Goal: Transaction & Acquisition: Purchase product/service

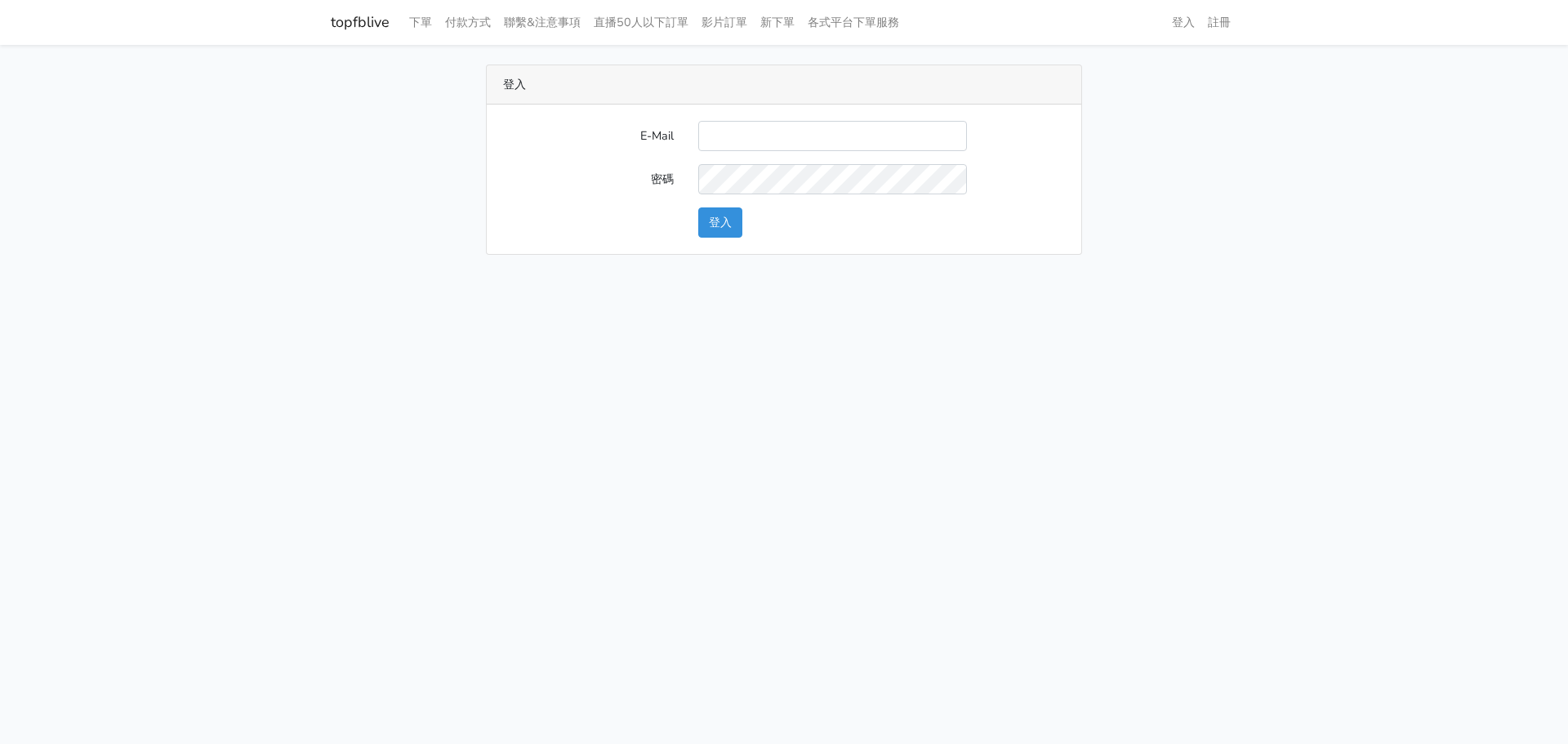
click at [616, 152] on form "E-Mail 密碼 登入" at bounding box center [784, 180] width 562 height 117
click at [731, 132] on input "E-Mail" at bounding box center [833, 136] width 268 height 30
paste input "gftv30000@yahoo.com.tw"
type input "gftv30000@yahoo.com.tw"
drag, startPoint x: 1017, startPoint y: 198, endPoint x: 967, endPoint y: 194, distance: 50.2
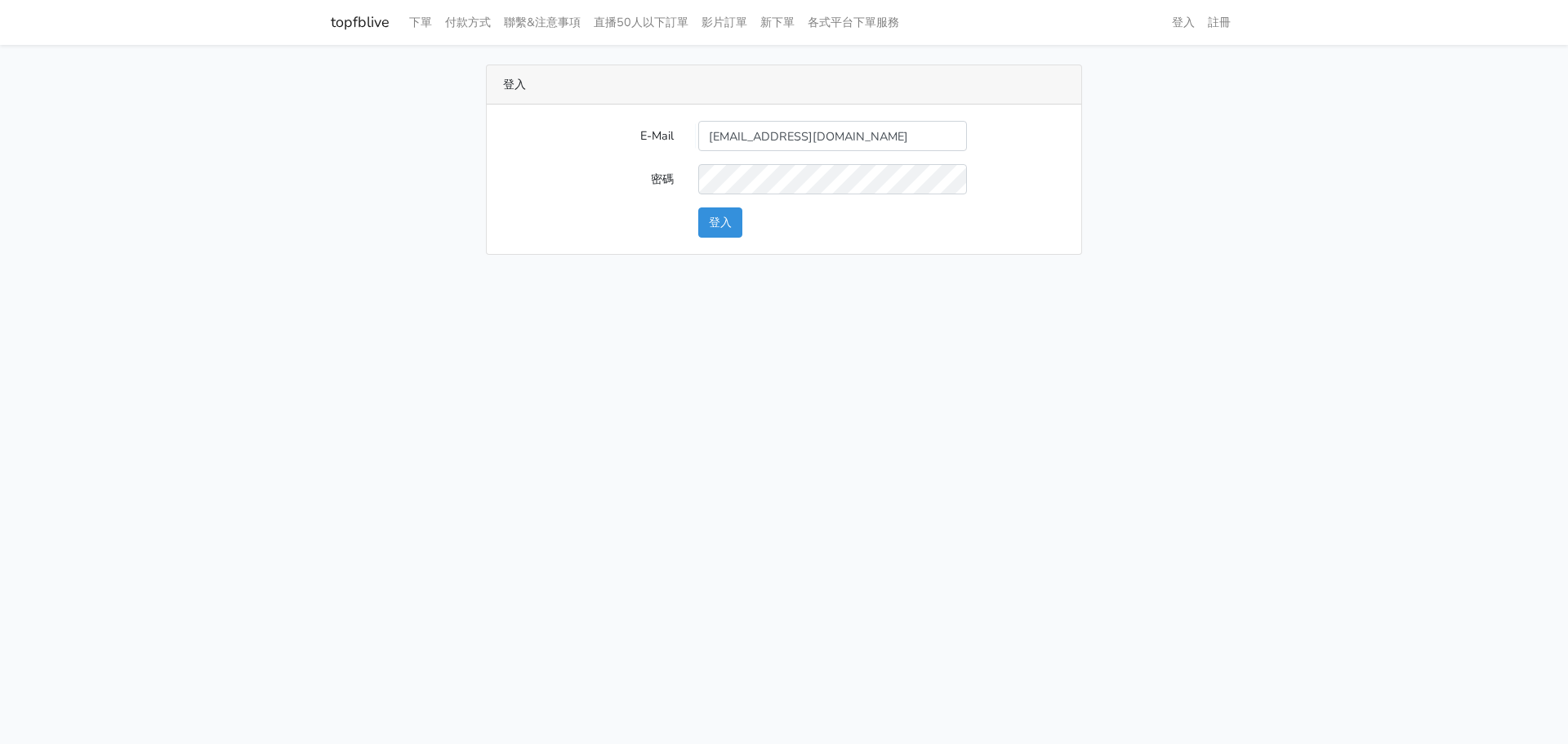
click at [1008, 197] on form "E-Mail gftv30000@yahoo.com.tw 密碼 登入" at bounding box center [784, 180] width 562 height 117
click at [736, 216] on button "登入" at bounding box center [720, 223] width 44 height 30
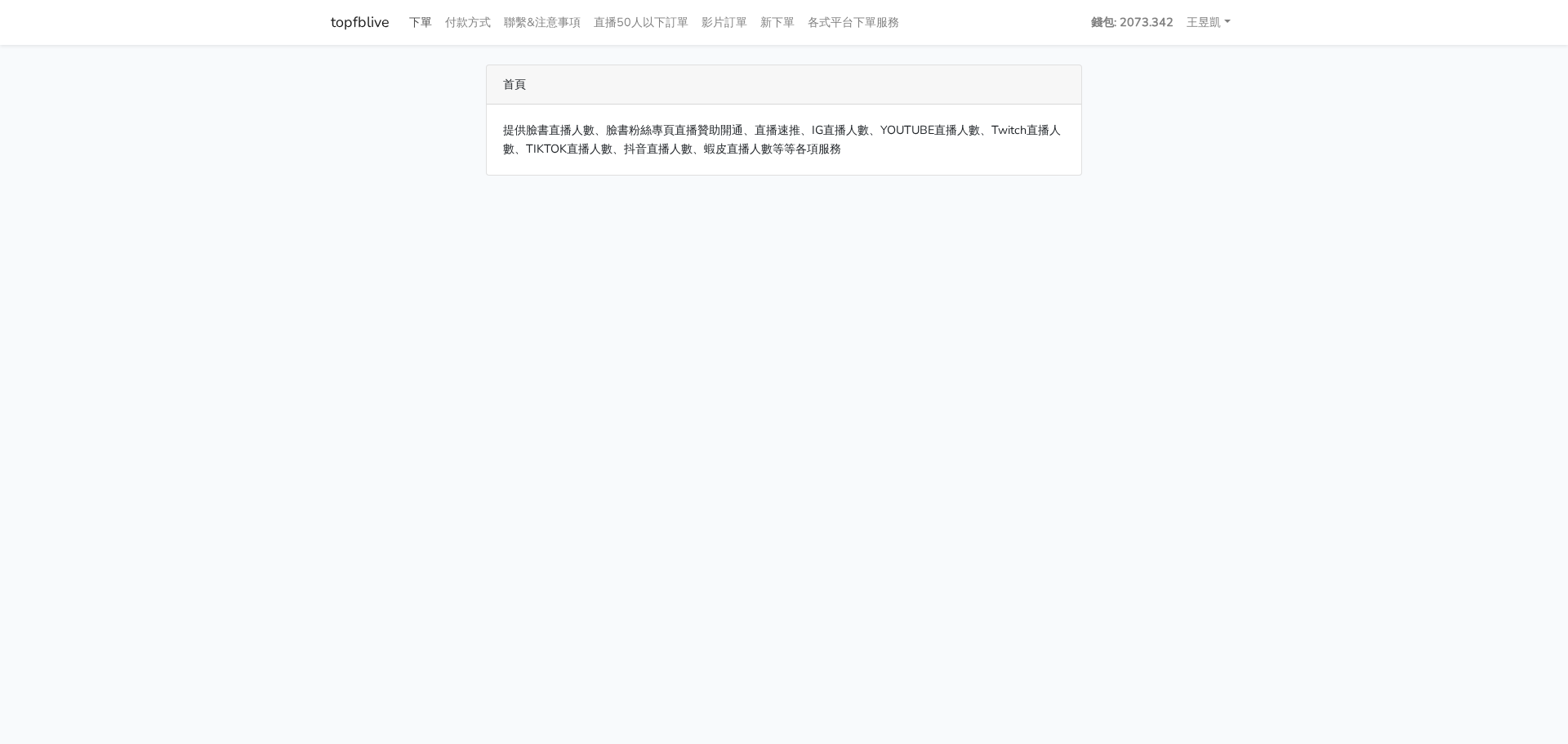
click at [412, 13] on link "下單" at bounding box center [421, 23] width 36 height 32
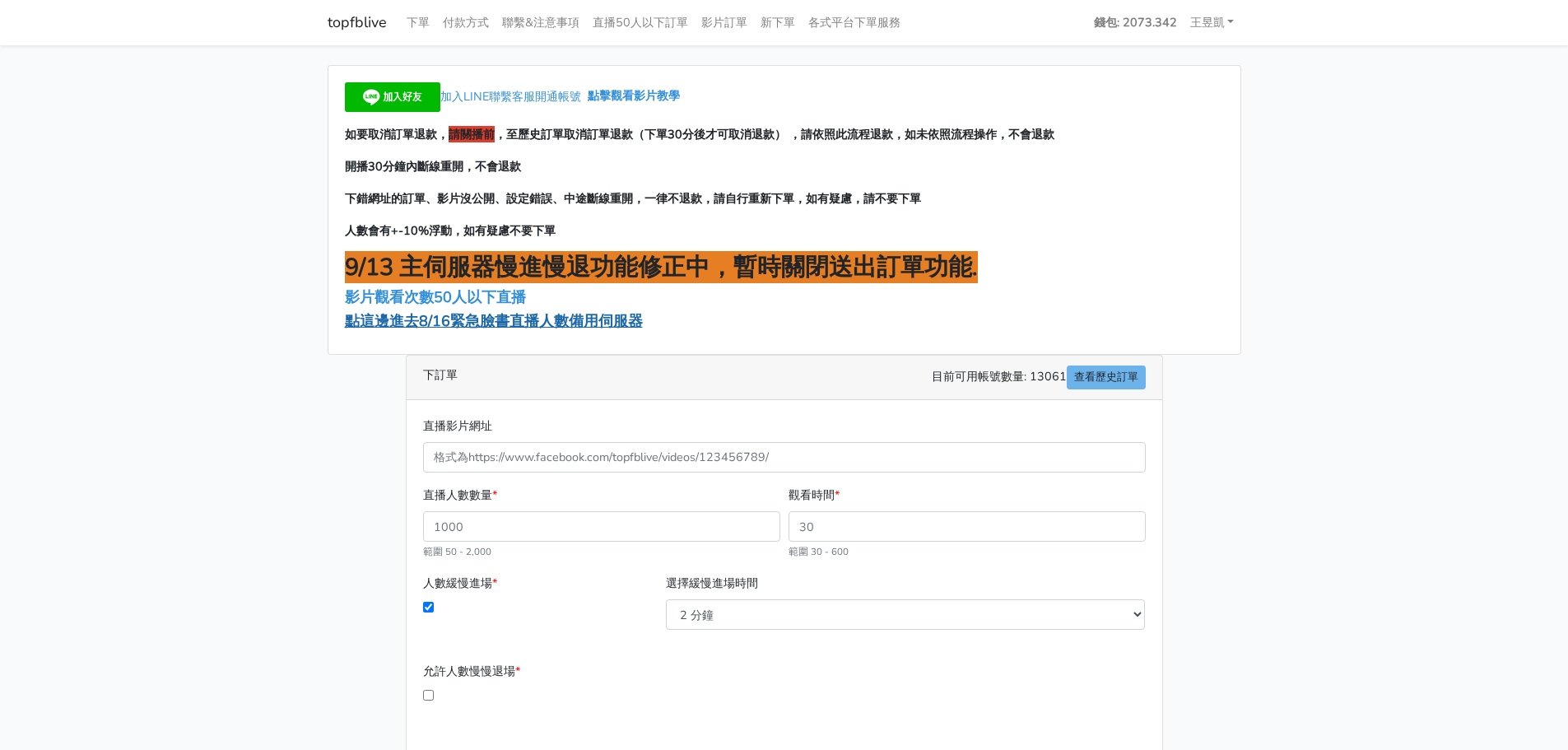
click at [487, 321] on span "點這邊進去8/16緊急臉書直播人數備用伺服器" at bounding box center [493, 321] width 298 height 20
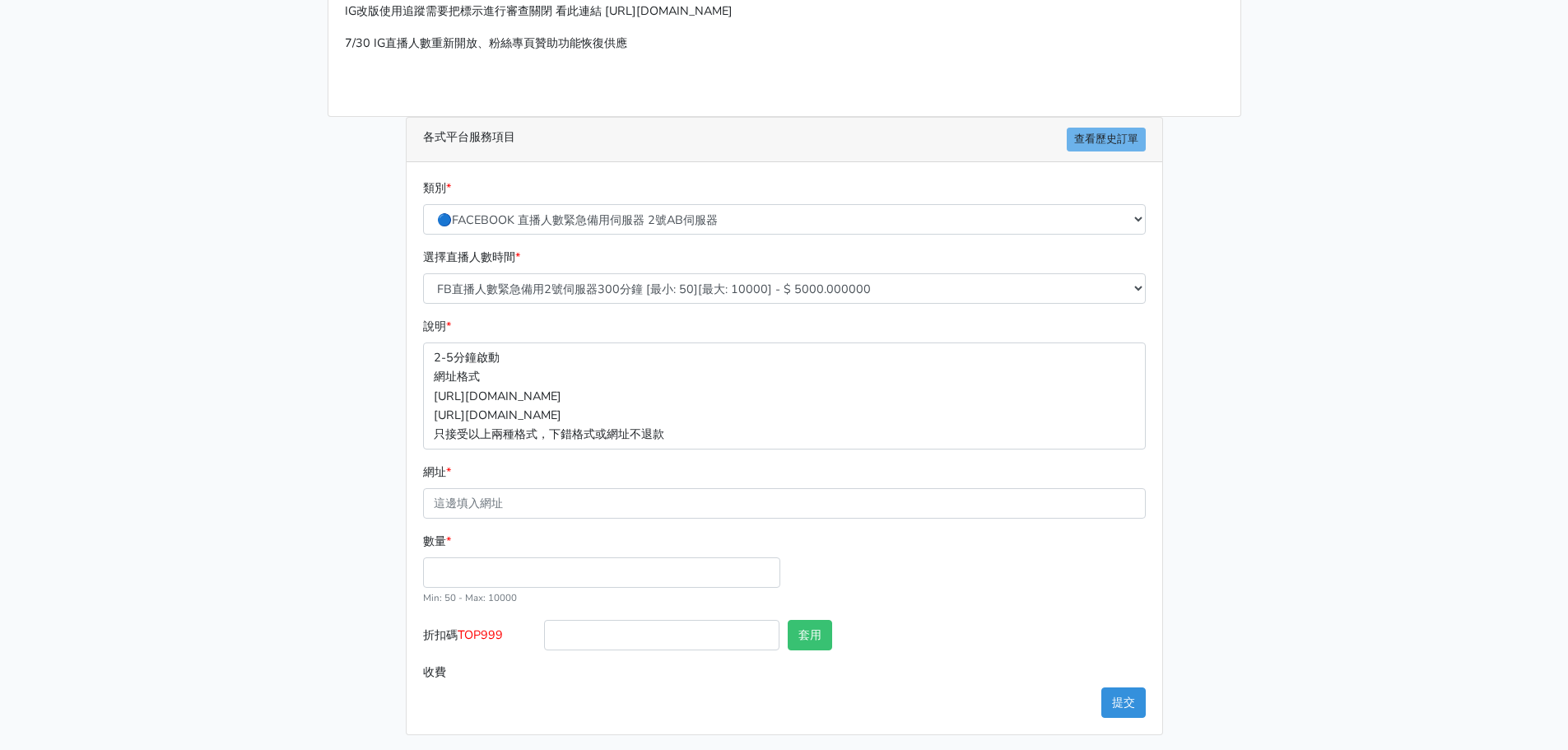
scroll to position [182, 0]
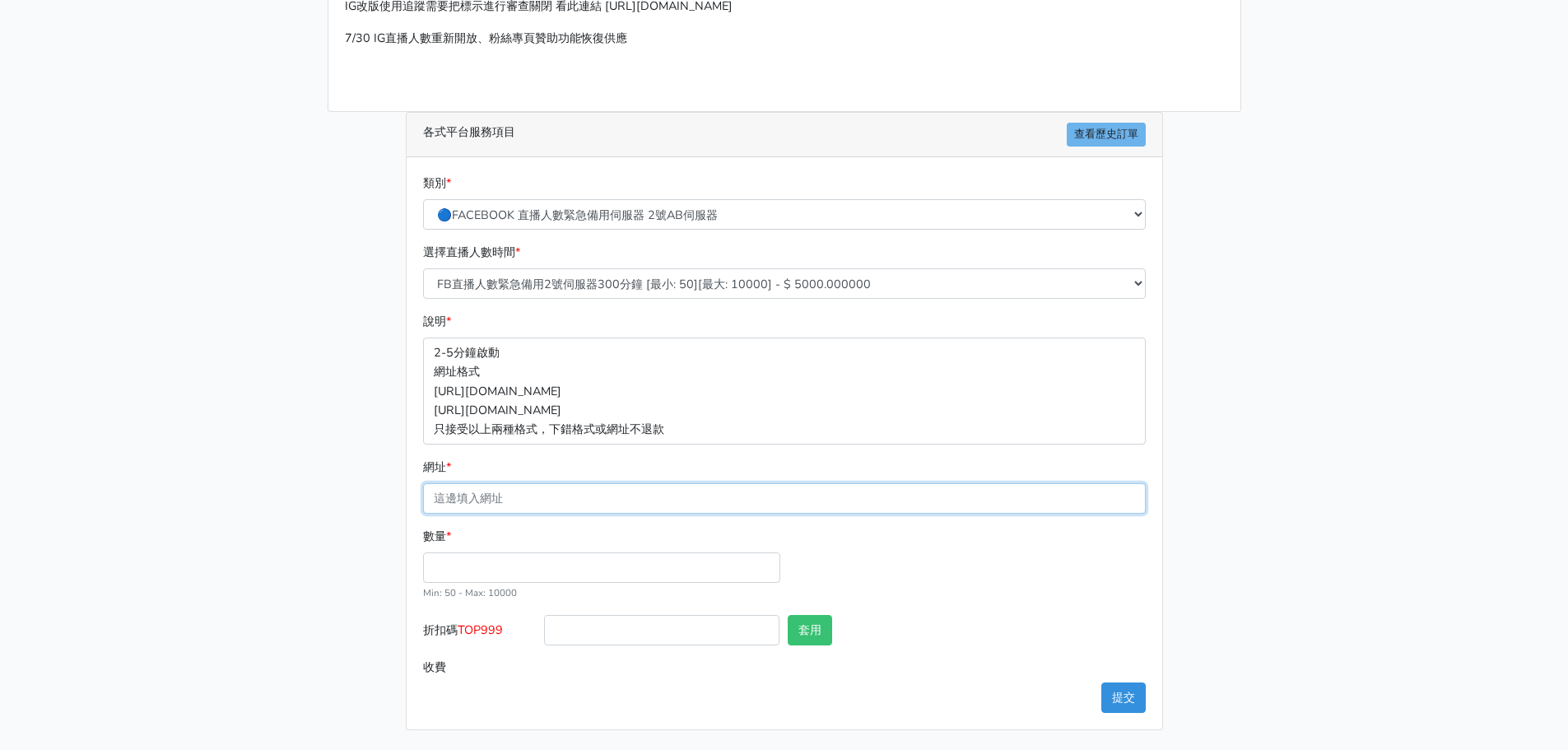
click at [481, 496] on input "網址 *" at bounding box center [784, 498] width 723 height 30
paste input "[URL][DOMAIN_NAME]"
type input "[URL][DOMAIN_NAME]"
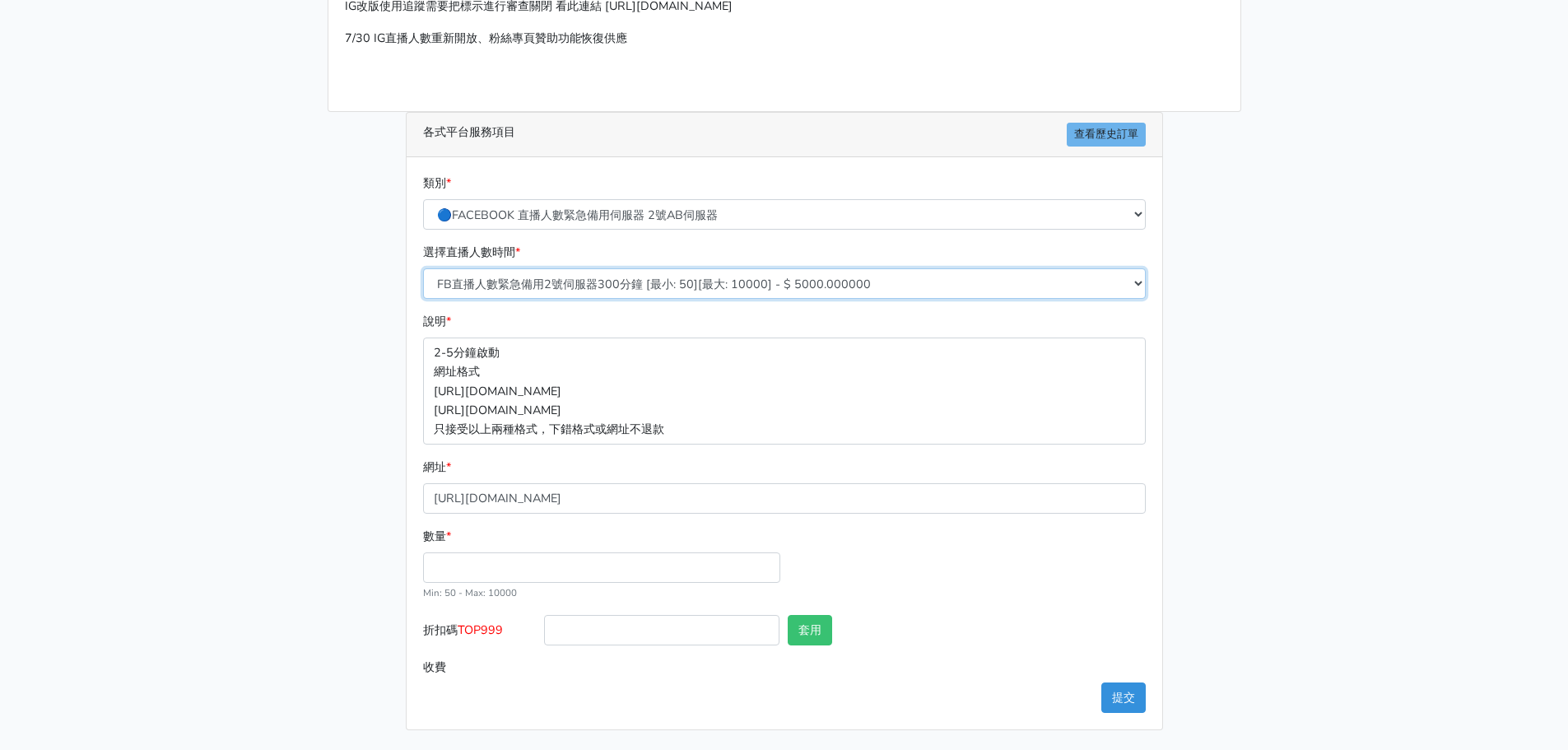
click at [578, 294] on select "FB直播人數緊急備用2號伺服器300分鐘 [最小: 50][最大: 10000] - $ 5000.000000 FB直播人數緊急備用2號伺服器60分鐘 [最…" at bounding box center [784, 284] width 723 height 30
select select "573"
click at [423, 269] on select "FB直播人數緊急備用2號伺服器300分鐘 [最小: 50][最大: 10000] - $ 5000.000000 FB直播人數緊急備用2號伺服器60分鐘 [最…" at bounding box center [784, 284] width 723 height 30
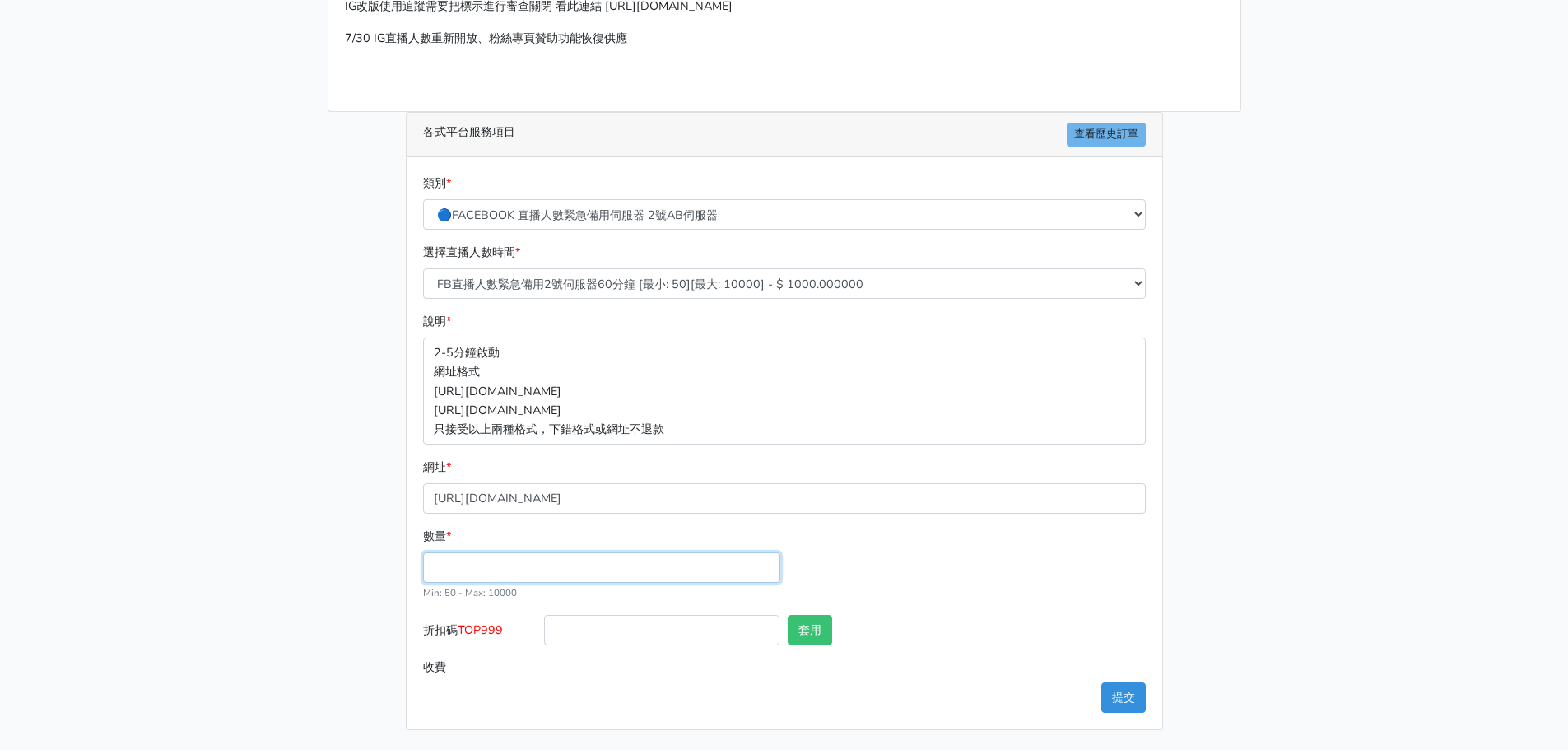
click at [549, 569] on input "數量 *" at bounding box center [601, 568] width 357 height 30
type input "100"
type input "100.000"
click at [1121, 699] on button "提交" at bounding box center [1123, 698] width 45 height 30
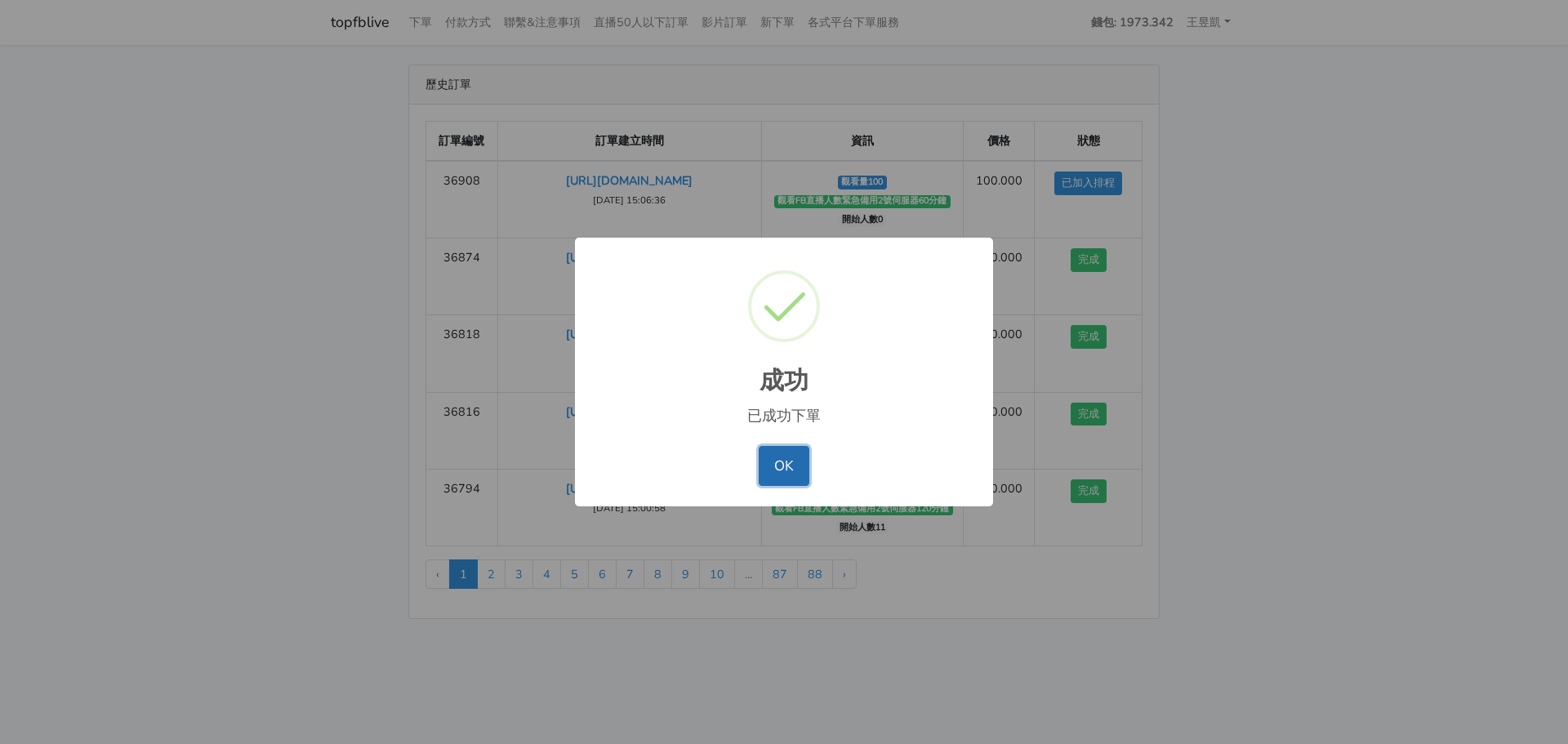
click at [774, 463] on button "OK" at bounding box center [784, 465] width 50 height 39
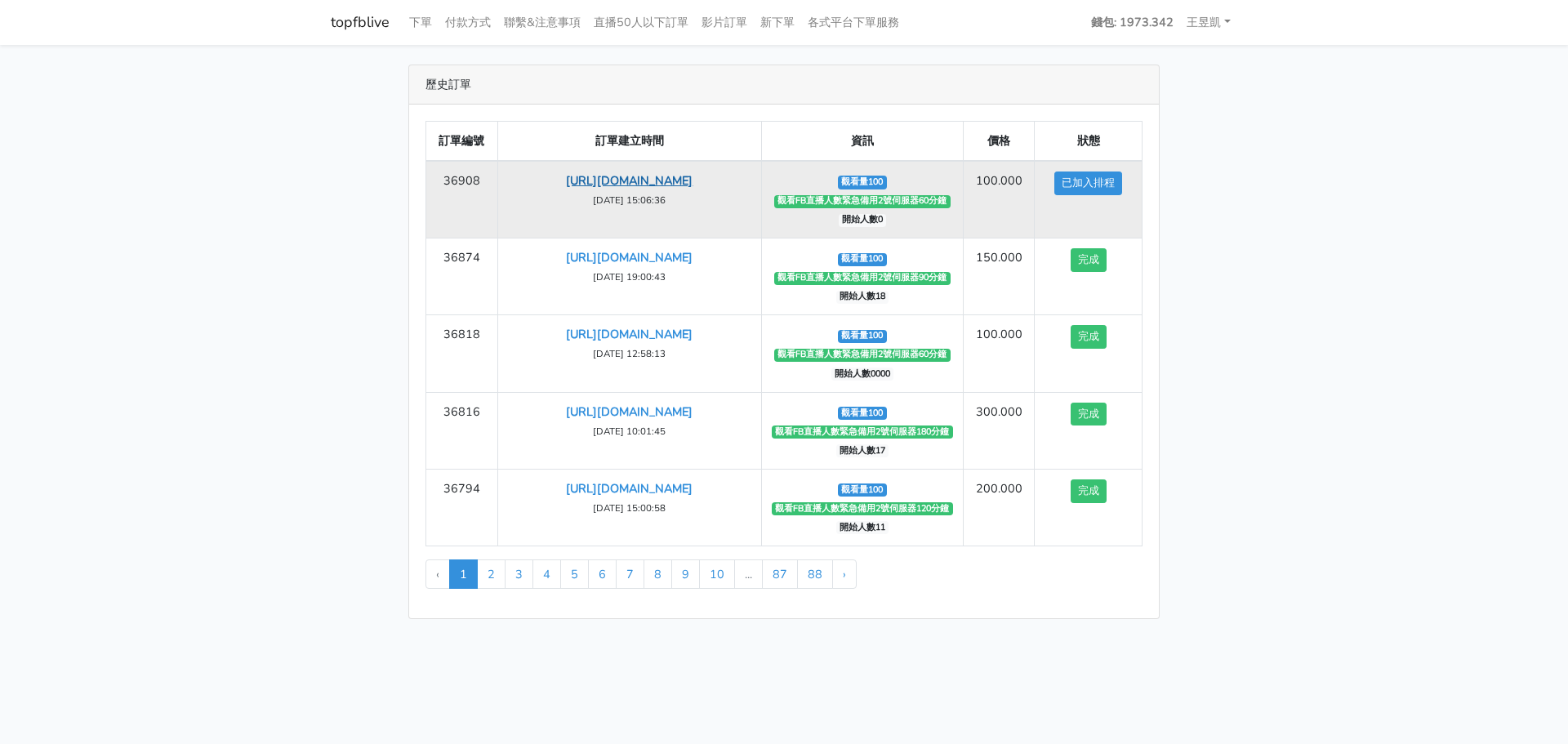
click at [616, 177] on link "[URL][DOMAIN_NAME]" at bounding box center [629, 180] width 127 height 16
